Goal: Use online tool/utility: Utilize a website feature to perform a specific function

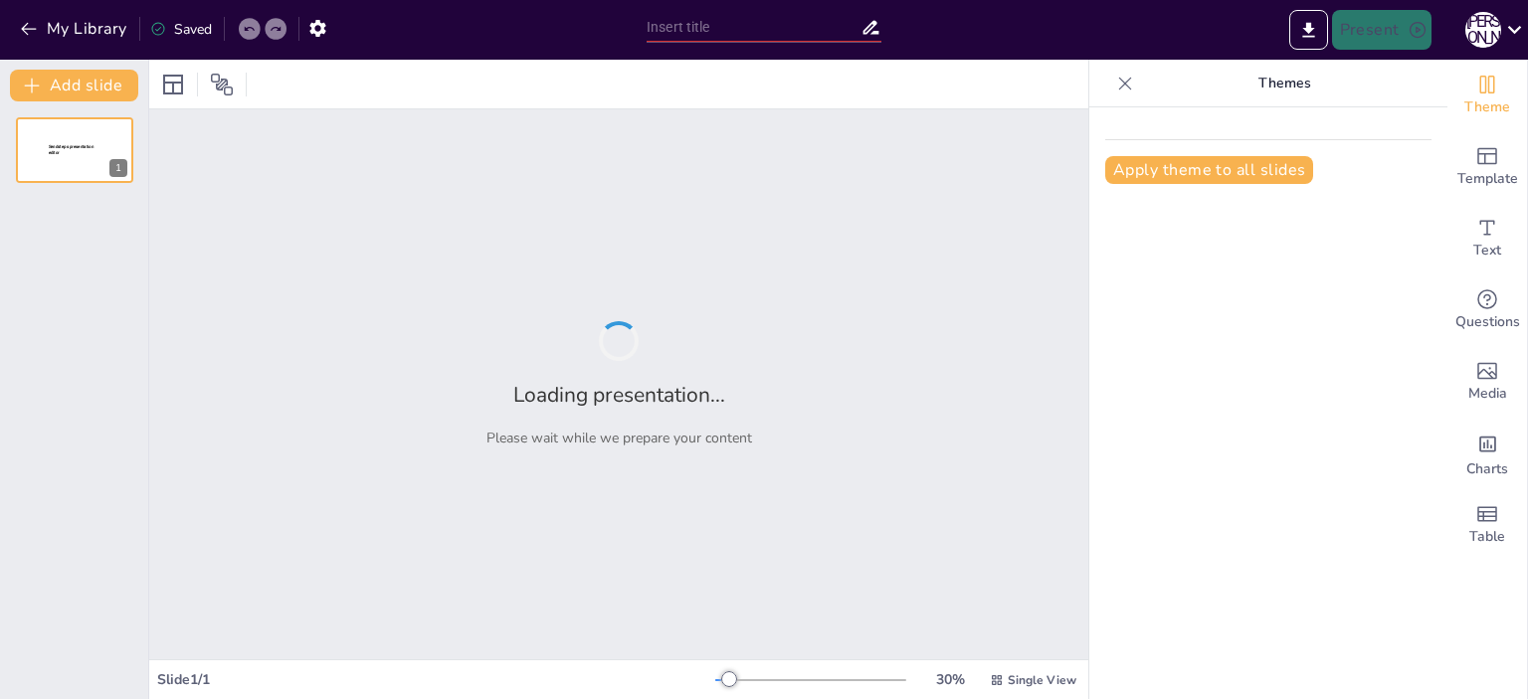
type input "Imported №4 Літературна балада та її ознаки. [PERSON_NAME] [PERSON_NAME] ([DATE…"
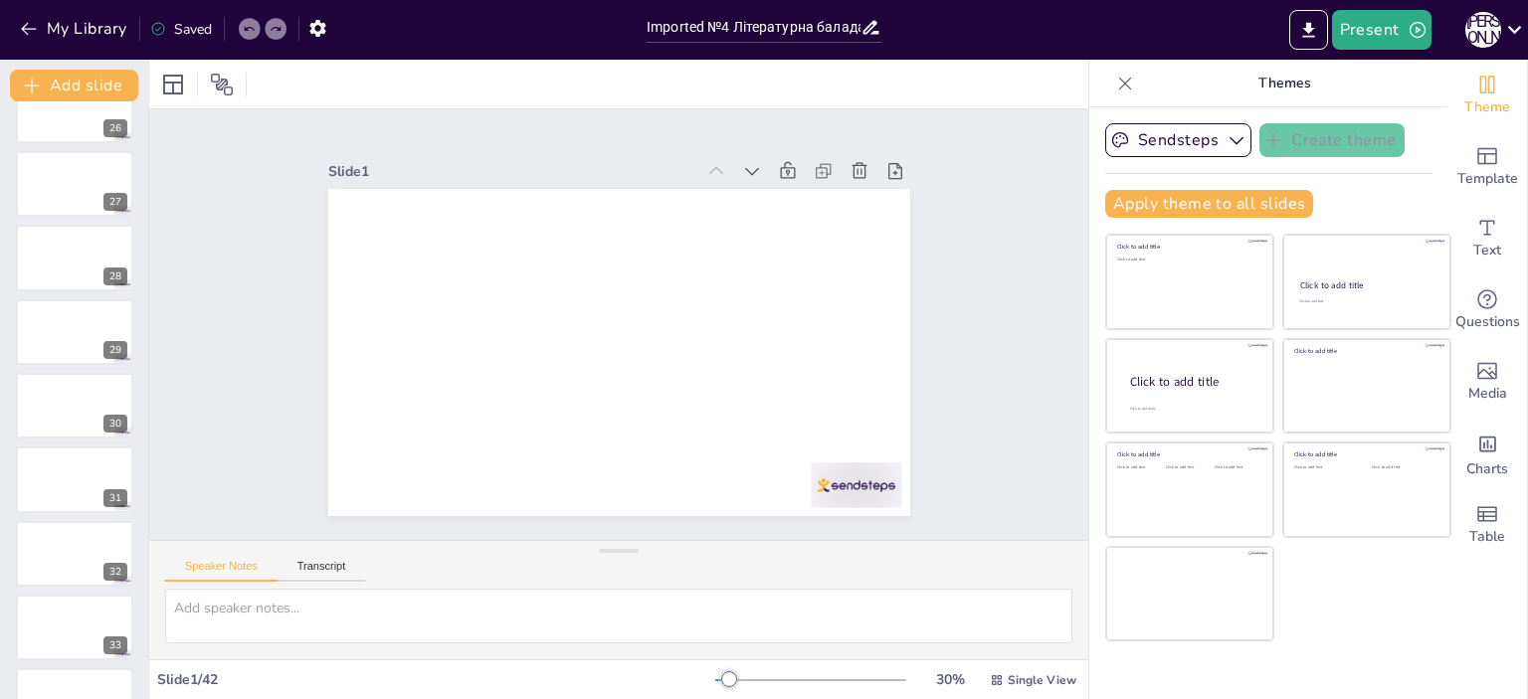
scroll to position [2288, 0]
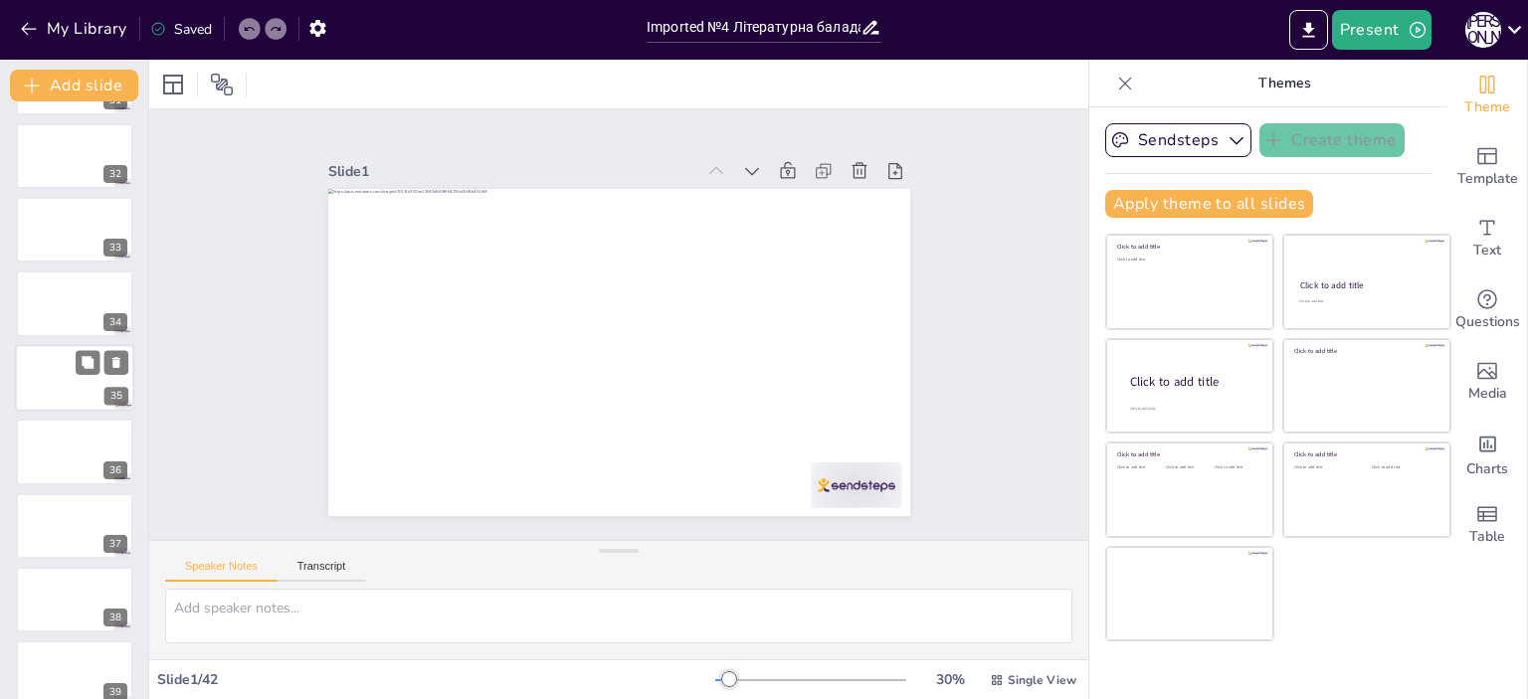
click at [62, 401] on div at bounding box center [74, 378] width 119 height 68
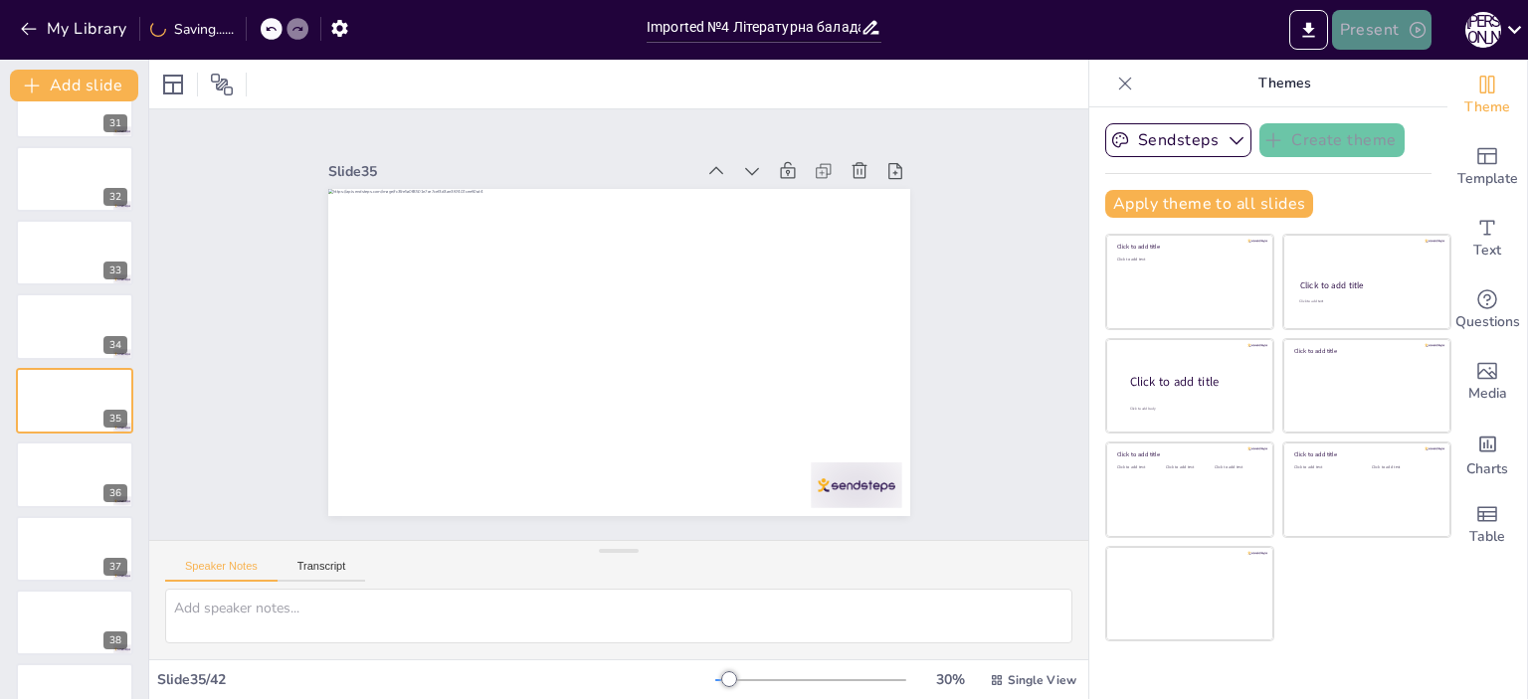
click at [1385, 37] on button "Present" at bounding box center [1381, 30] width 99 height 40
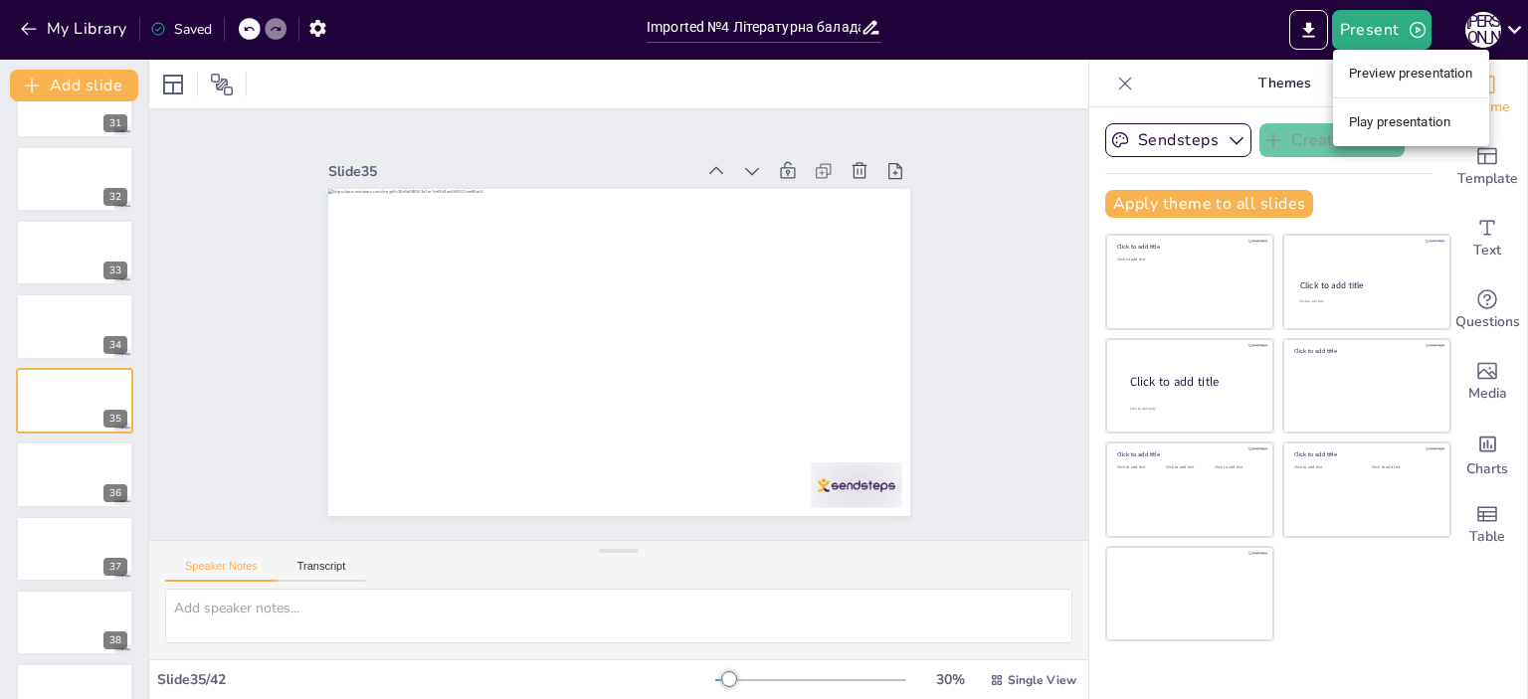
click at [1435, 124] on li "Play presentation" at bounding box center [1411, 122] width 156 height 32
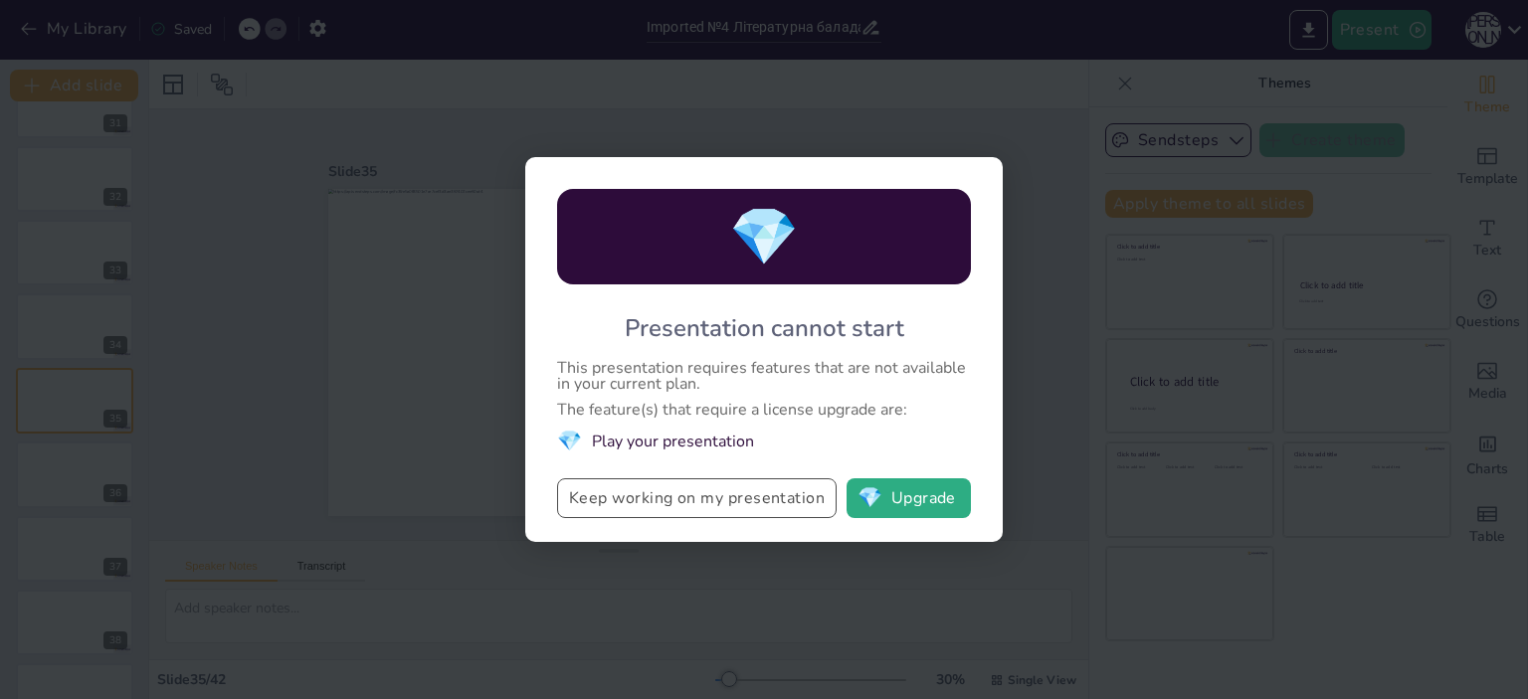
click at [811, 505] on button "Keep working on my presentation" at bounding box center [697, 498] width 280 height 40
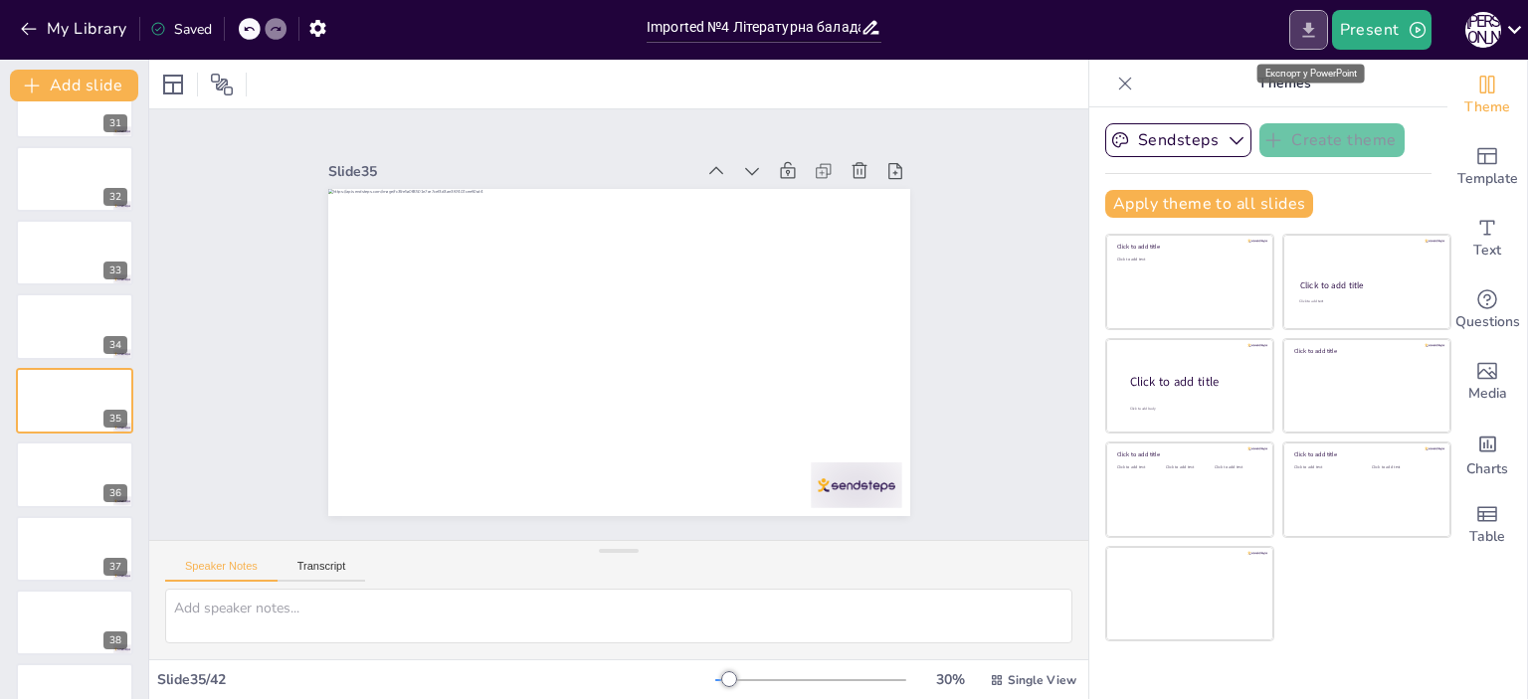
click at [1310, 27] on icon "Export to PowerPoint" at bounding box center [1308, 29] width 12 height 15
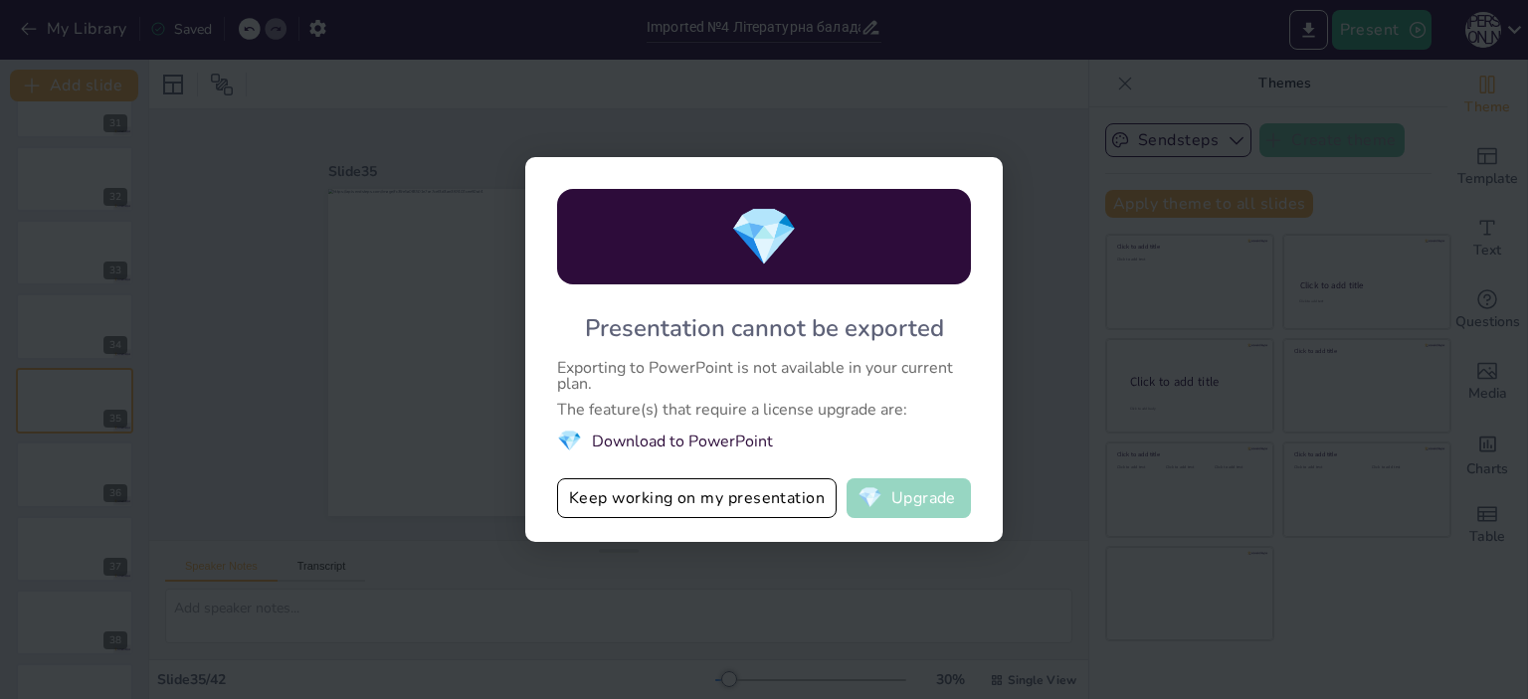
click at [897, 504] on button "💎 Upgrade" at bounding box center [909, 498] width 124 height 40
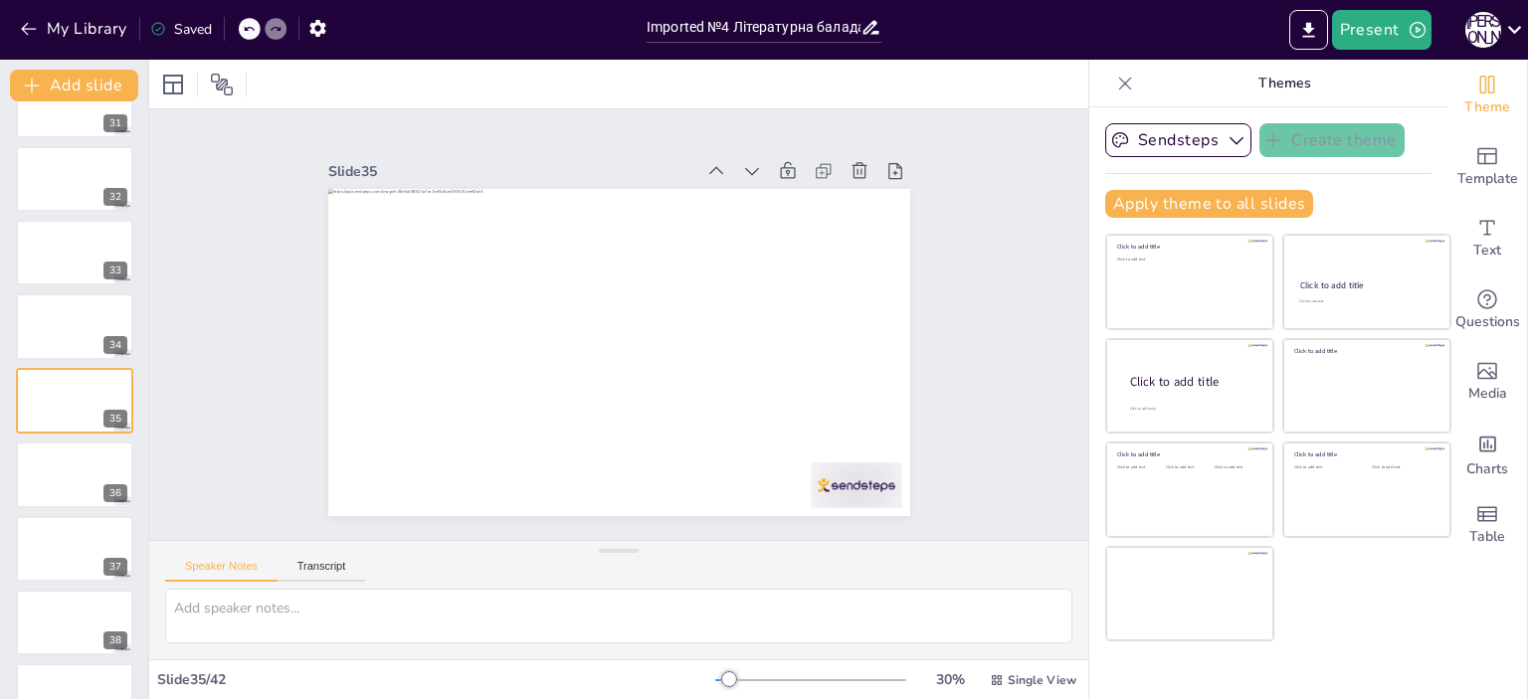
click at [1479, 22] on div "Л [PERSON_NAME]" at bounding box center [1483, 30] width 36 height 36
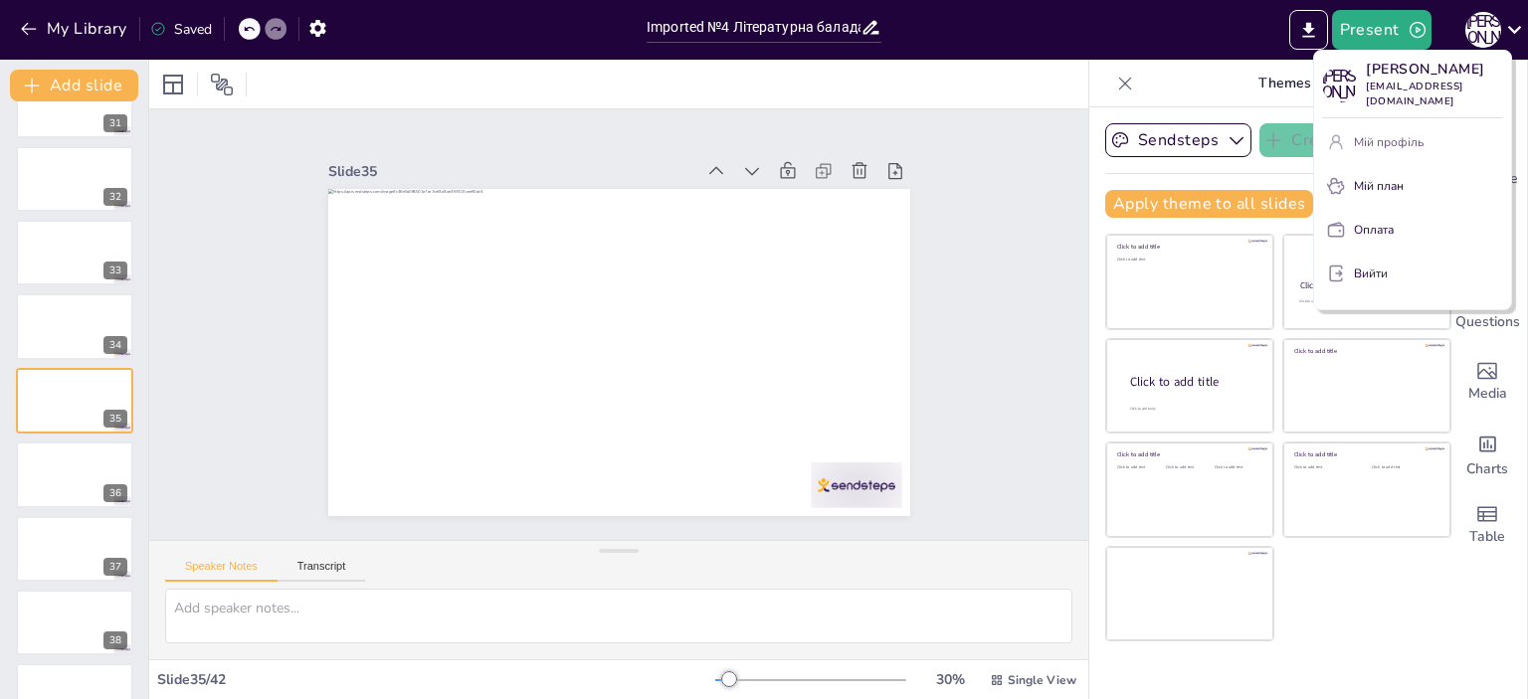
click at [1412, 136] on button "Мій профіль" at bounding box center [1412, 142] width 181 height 32
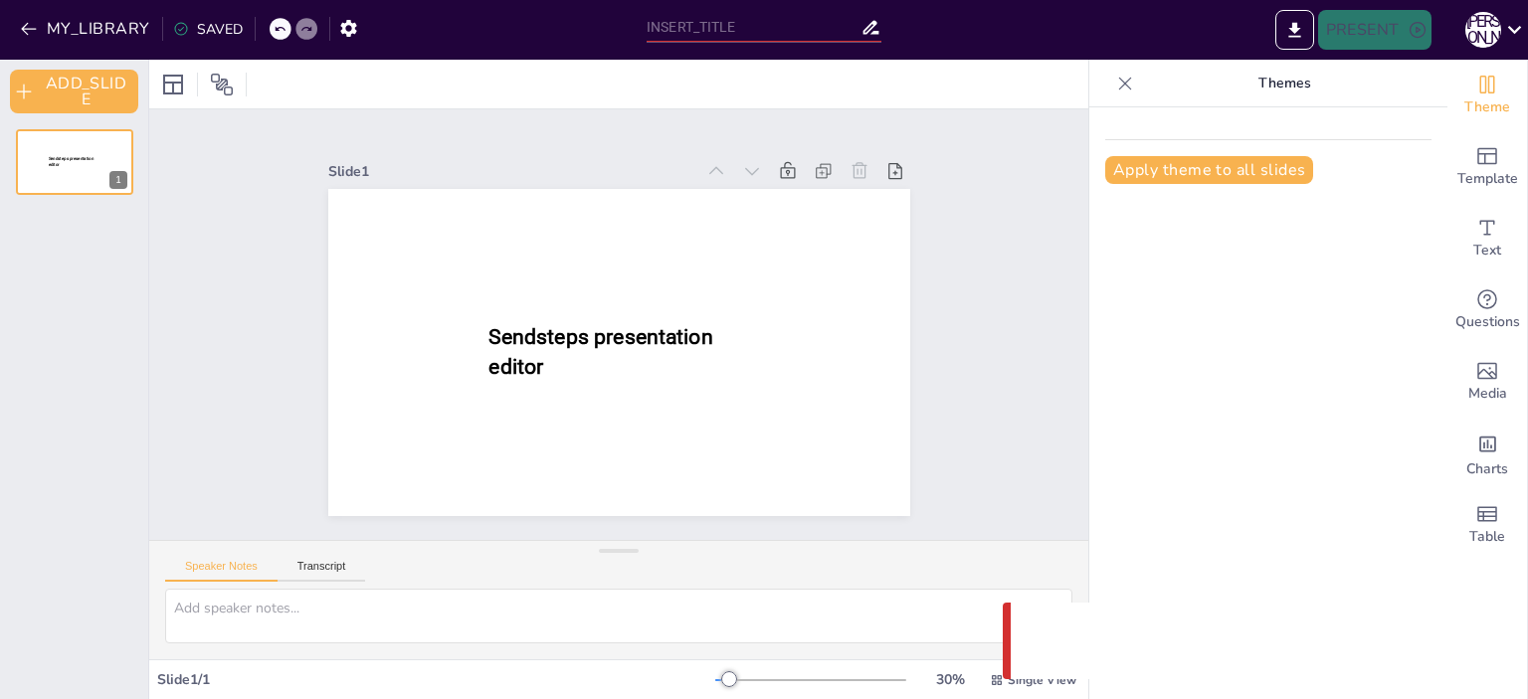
type input "Imported №4 Літературна балада та її ознаки. [PERSON_NAME] [PERSON_NAME] ([DATE…"
